Goal: Navigation & Orientation: Go to known website

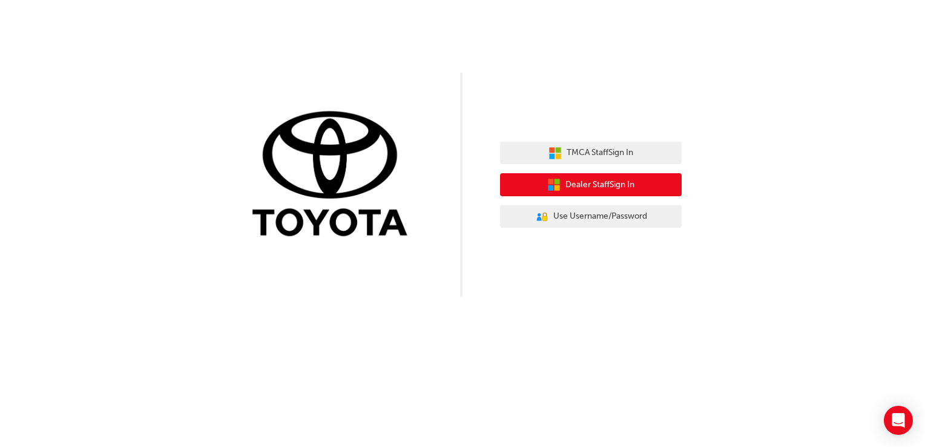
click at [620, 190] on span "Dealer Staff Sign In" at bounding box center [599, 185] width 69 height 14
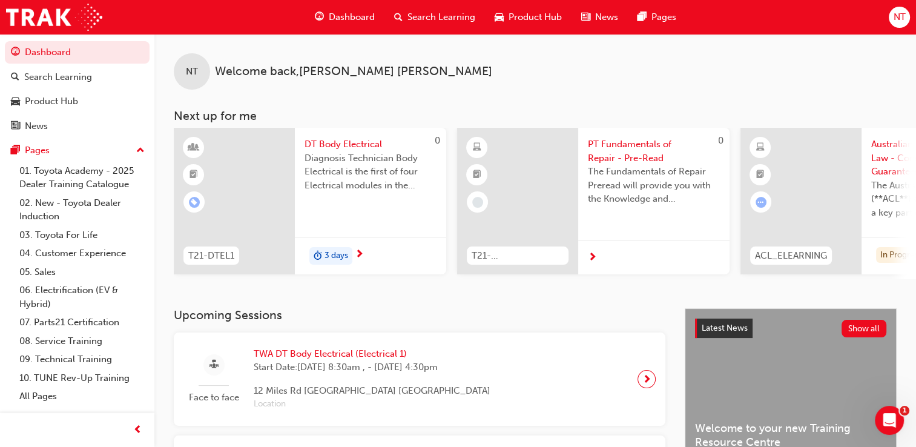
scroll to position [70, 0]
